Goal: Obtain resource: Download file/media

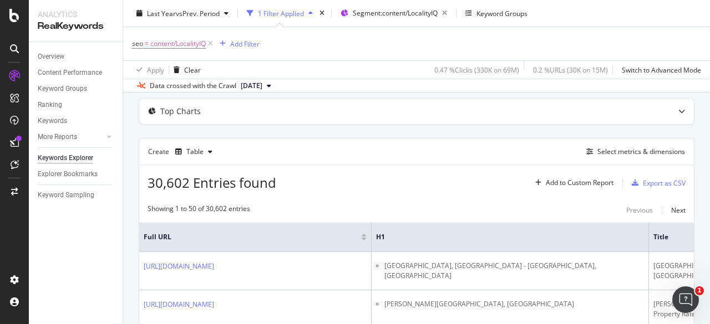
scroll to position [64, 0]
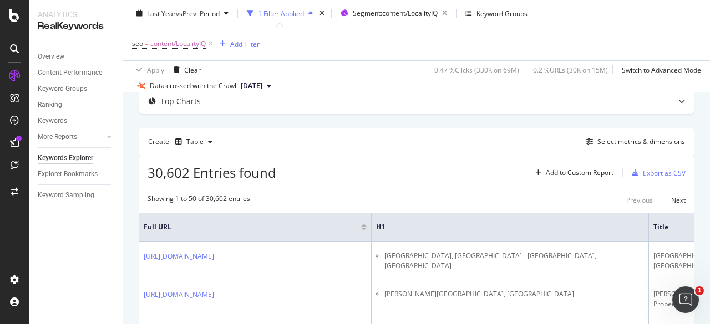
click at [646, 137] on div "Select metrics & dimensions" at bounding box center [641, 141] width 88 height 9
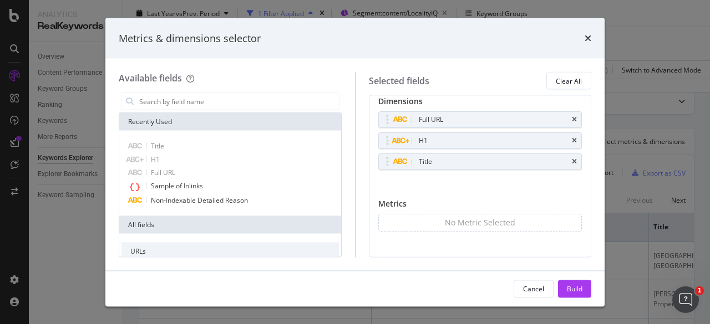
scroll to position [14, 0]
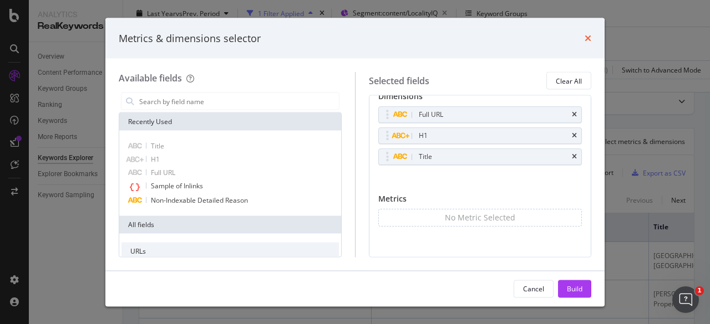
click at [587, 39] on icon "times" at bounding box center [588, 38] width 7 height 9
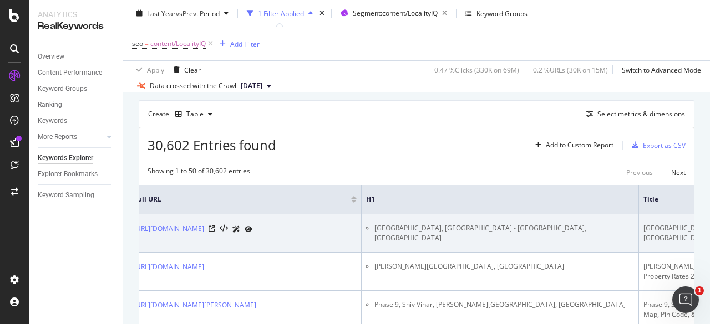
scroll to position [0, 0]
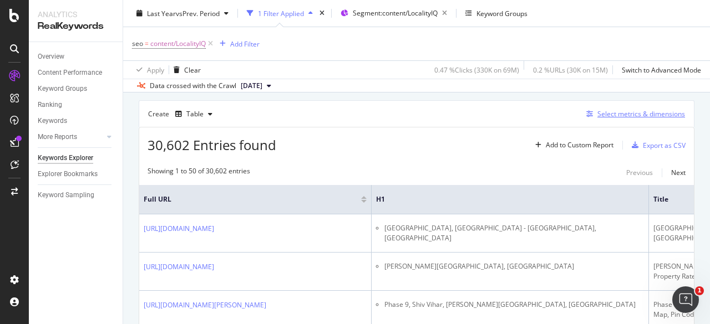
click at [631, 118] on div "Select metrics & dimensions" at bounding box center [641, 113] width 88 height 9
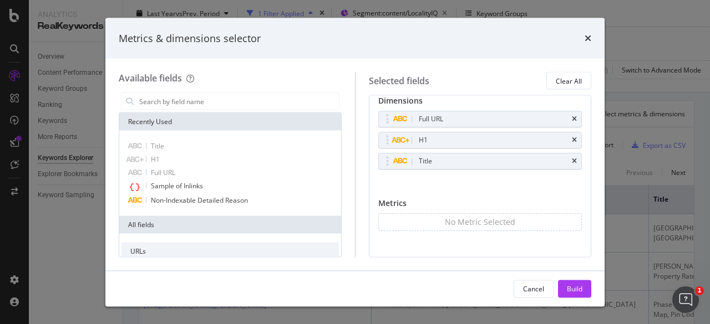
scroll to position [14, 0]
click at [588, 41] on icon "times" at bounding box center [588, 38] width 7 height 9
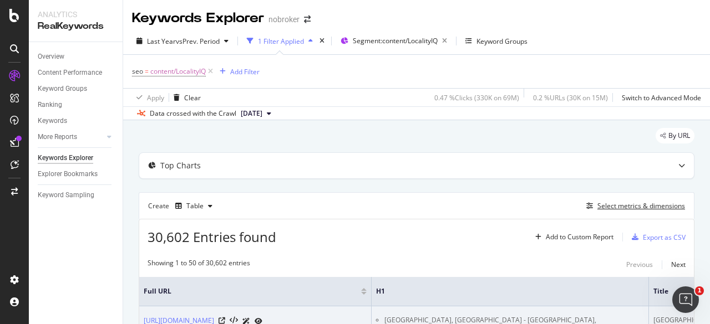
scroll to position [0, 0]
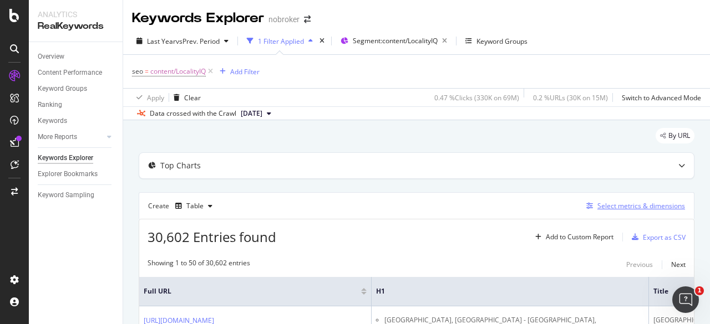
click at [616, 208] on div "Select metrics & dimensions" at bounding box center [641, 205] width 88 height 9
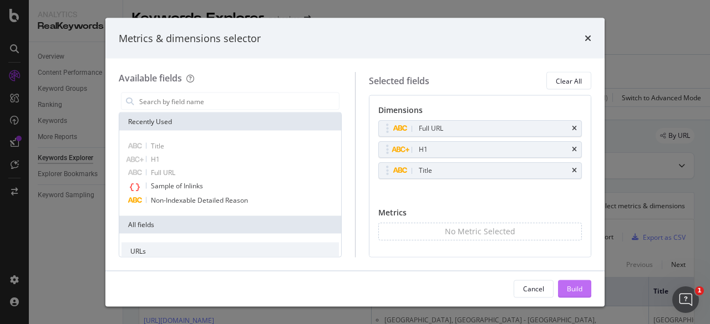
click at [574, 285] on div "Build" at bounding box center [575, 288] width 16 height 9
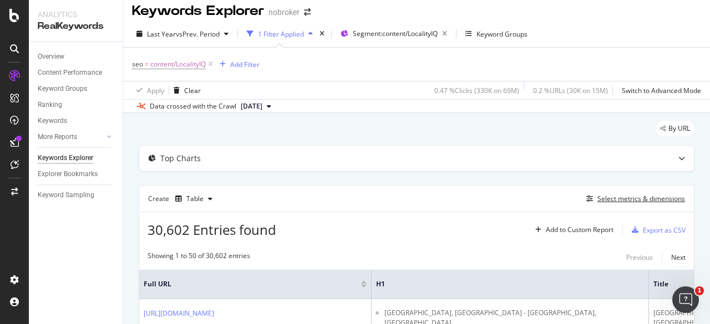
scroll to position [9, 0]
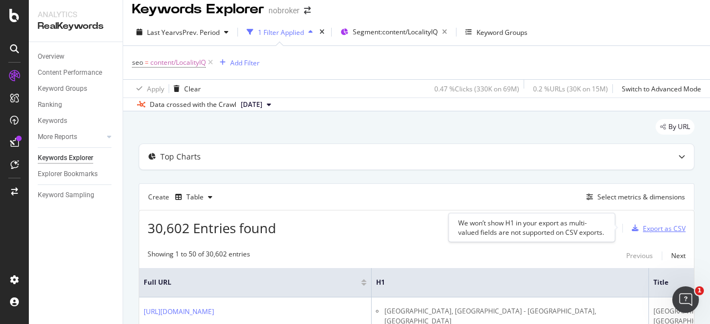
click at [643, 222] on div "Export as CSV" at bounding box center [656, 228] width 58 height 17
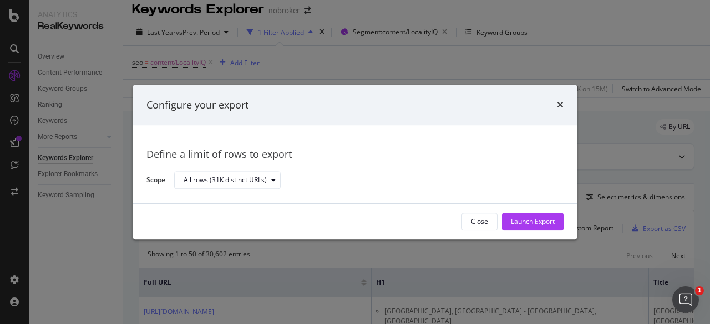
click at [611, 215] on div "Configure your export Define a limit of rows to export Scope All rows (31K dist…" at bounding box center [355, 162] width 710 height 324
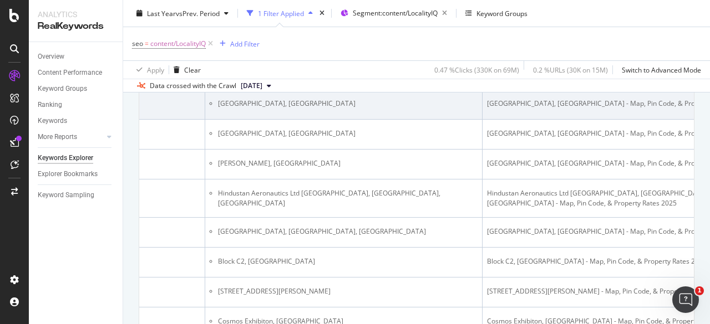
scroll to position [704, 0]
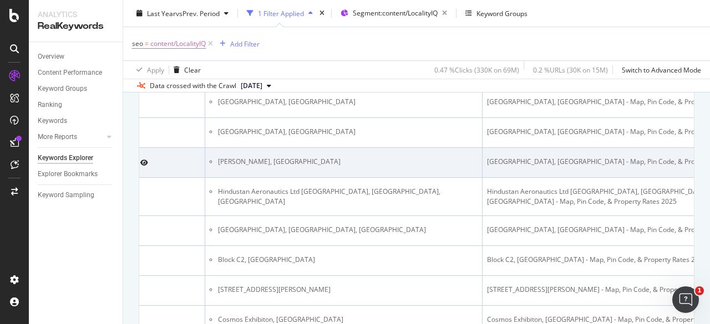
click at [288, 178] on td "Suvarna Nagari, Pune" at bounding box center [343, 163] width 277 height 30
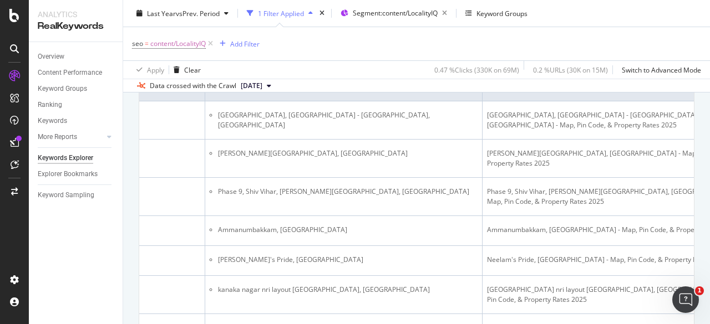
scroll to position [196, 0]
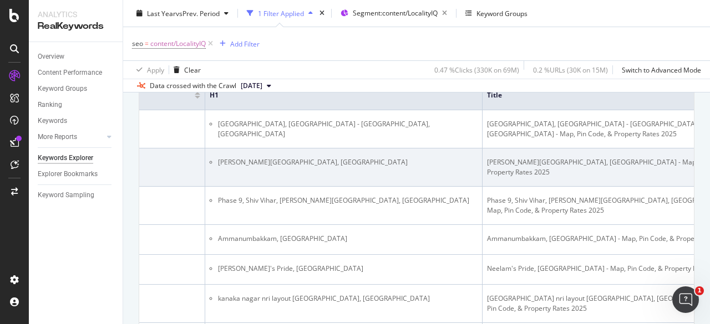
click at [324, 163] on li "Bakthavatsalam Colony, Chennai" at bounding box center [348, 163] width 260 height 10
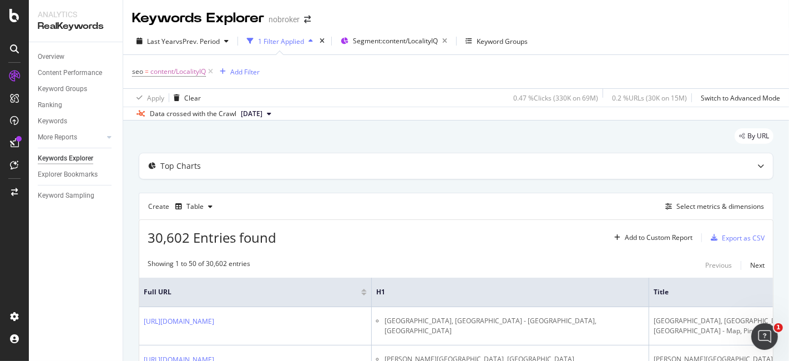
scroll to position [0, 0]
click at [692, 210] on div "Select metrics & dimensions" at bounding box center [712, 206] width 103 height 12
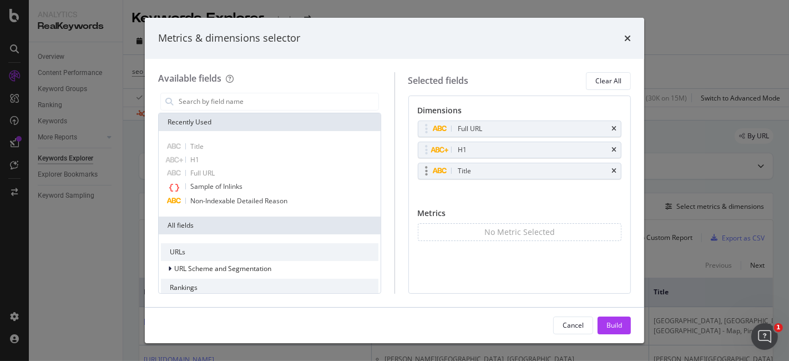
click at [617, 170] on div "Title" at bounding box center [519, 171] width 203 height 16
click at [613, 169] on icon "times" at bounding box center [613, 171] width 5 height 7
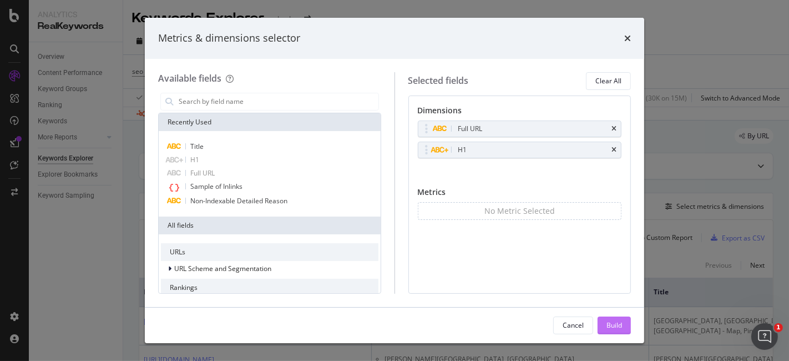
click at [616, 324] on div "Build" at bounding box center [614, 324] width 16 height 9
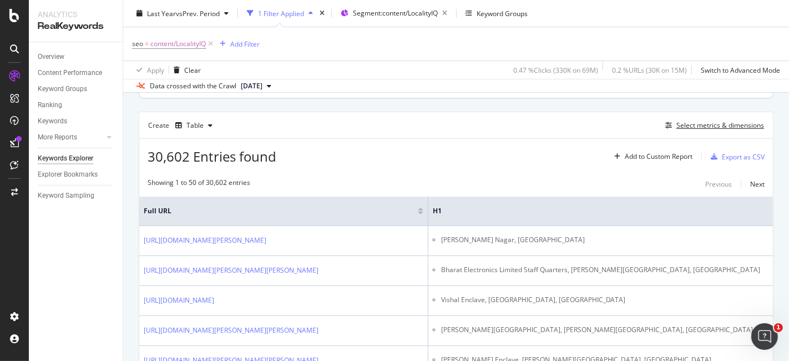
scroll to position [82, 0]
click at [709, 153] on div "Export as CSV" at bounding box center [743, 155] width 43 height 9
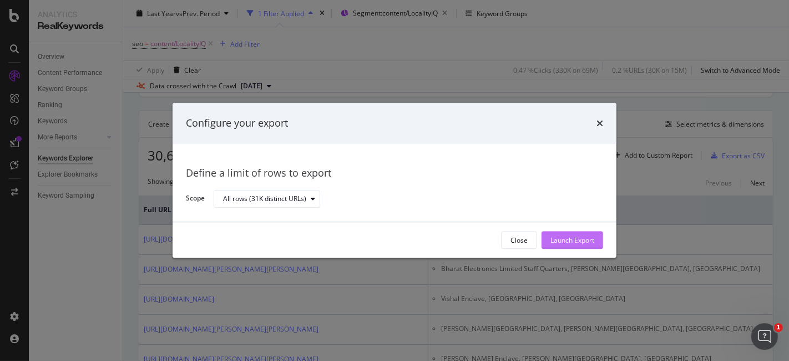
click at [569, 236] on div "Launch Export" at bounding box center [572, 239] width 44 height 9
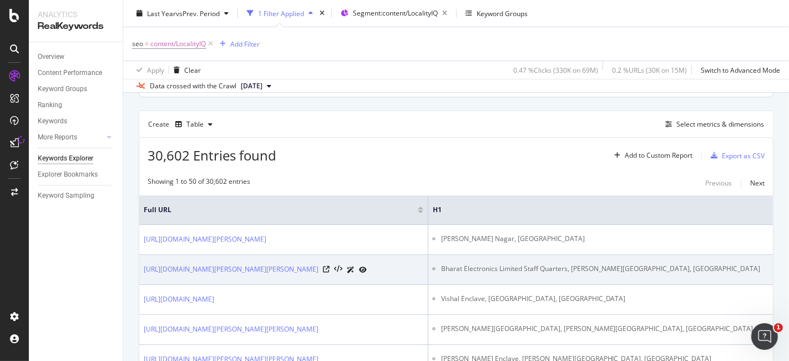
click at [684, 275] on td "Bharat Electronics Limited Staff Quarters, [PERSON_NAME][GEOGRAPHIC_DATA], [GEO…" at bounding box center [600, 270] width 344 height 30
click at [691, 276] on td "Bharat Electronics Limited Staff Quarters, [PERSON_NAME][GEOGRAPHIC_DATA], [GEO…" at bounding box center [600, 270] width 344 height 30
click at [686, 266] on li "Bharat Electronics Limited Staff Quarters, [PERSON_NAME][GEOGRAPHIC_DATA], [GEO…" at bounding box center [604, 268] width 327 height 10
click at [679, 266] on li "Bharat Electronics Limited Staff Quarters, [PERSON_NAME][GEOGRAPHIC_DATA], [GEO…" at bounding box center [604, 268] width 327 height 10
click at [681, 269] on li "Bharat Electronics Limited Staff Quarters, [PERSON_NAME][GEOGRAPHIC_DATA], [GEO…" at bounding box center [604, 268] width 327 height 10
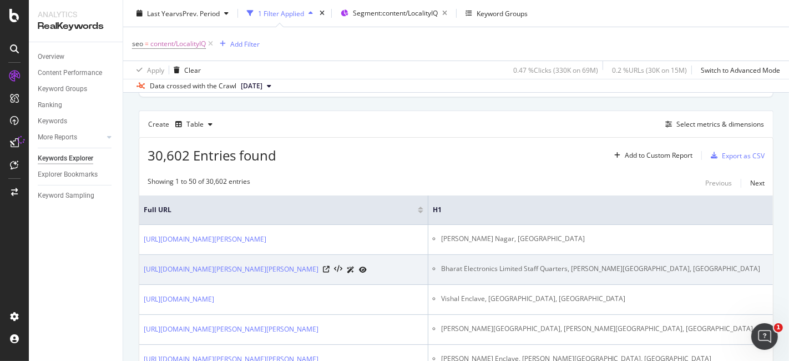
click at [678, 269] on li "Bharat Electronics Limited Staff Quarters, [PERSON_NAME][GEOGRAPHIC_DATA], [GEO…" at bounding box center [604, 268] width 327 height 10
click at [679, 272] on td "Bharat Electronics Limited Staff Quarters, [PERSON_NAME][GEOGRAPHIC_DATA], [GEO…" at bounding box center [600, 270] width 344 height 30
click at [680, 273] on td "Bharat Electronics Limited Staff Quarters, [PERSON_NAME][GEOGRAPHIC_DATA], [GEO…" at bounding box center [600, 270] width 344 height 30
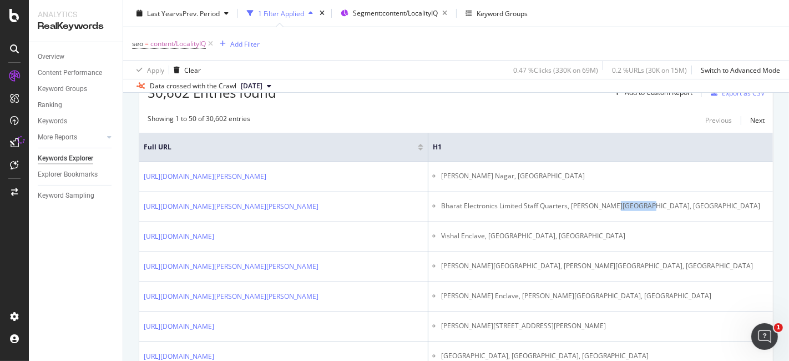
scroll to position [48, 0]
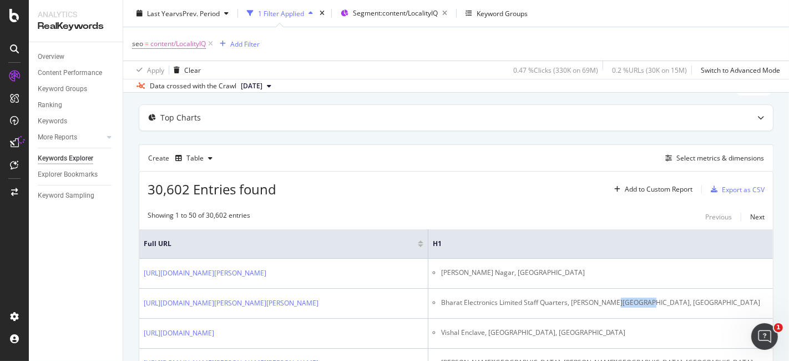
click at [544, 154] on div "Create Table Select metrics & dimensions" at bounding box center [456, 157] width 635 height 27
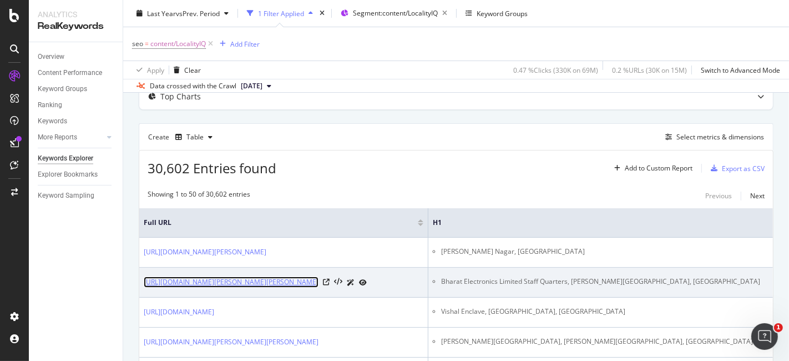
scroll to position [72, 0]
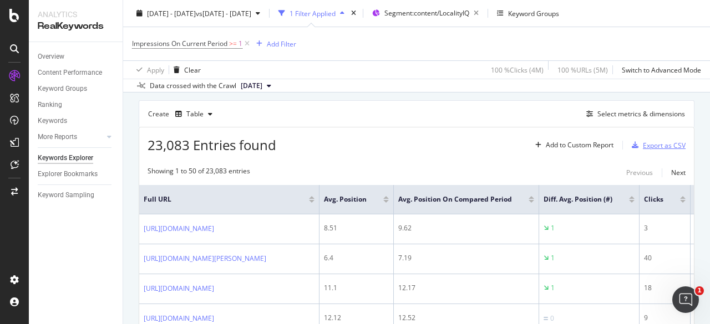
click at [643, 142] on div "Export as CSV" at bounding box center [664, 145] width 43 height 9
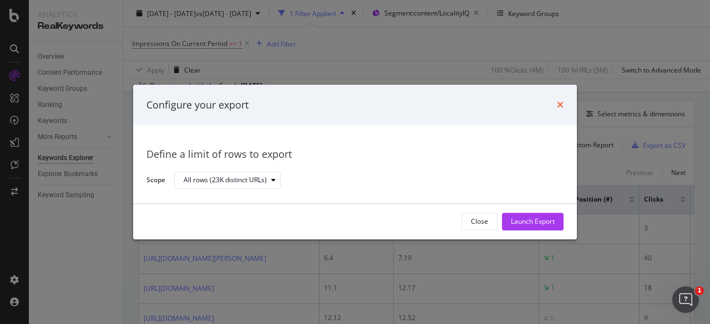
click at [557, 107] on icon "times" at bounding box center [560, 105] width 7 height 9
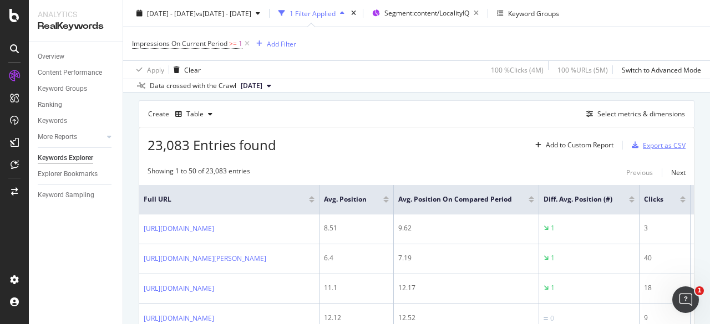
click at [643, 144] on div "Export as CSV" at bounding box center [664, 145] width 43 height 9
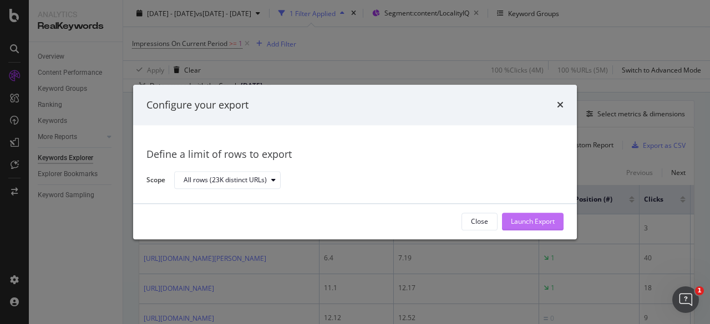
click at [519, 220] on div "Launch Export" at bounding box center [533, 221] width 44 height 9
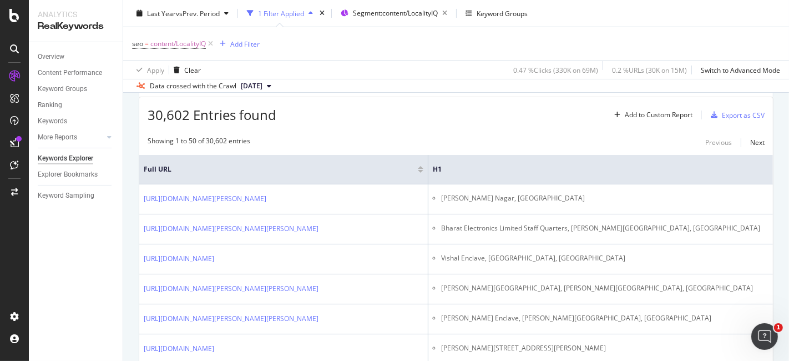
scroll to position [72, 0]
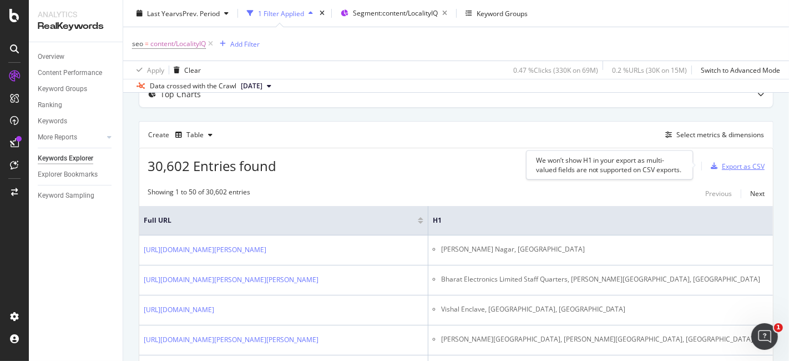
click at [496, 150] on div "30,602 Entries found Add to Custom Report Export as CSV" at bounding box center [455, 161] width 633 height 27
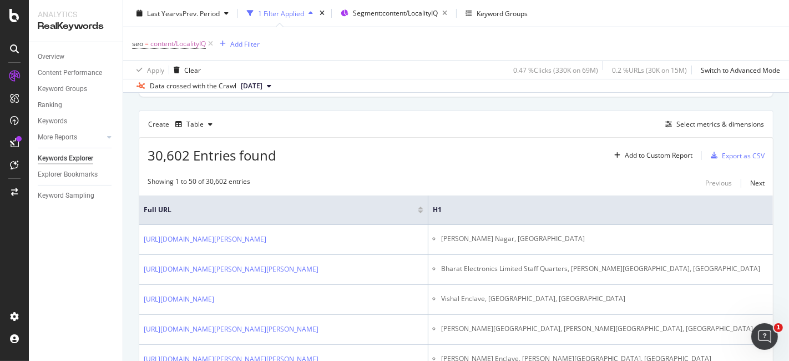
scroll to position [92, 0]
